Goal: Information Seeking & Learning: Compare options

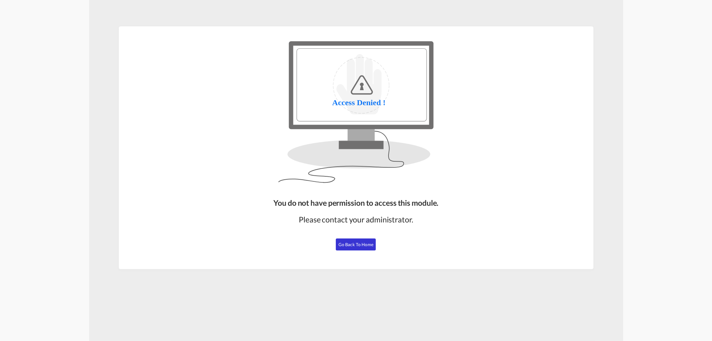
click at [356, 248] on button "Go Back to Home" at bounding box center [356, 244] width 40 height 12
